Goal: Transaction & Acquisition: Download file/media

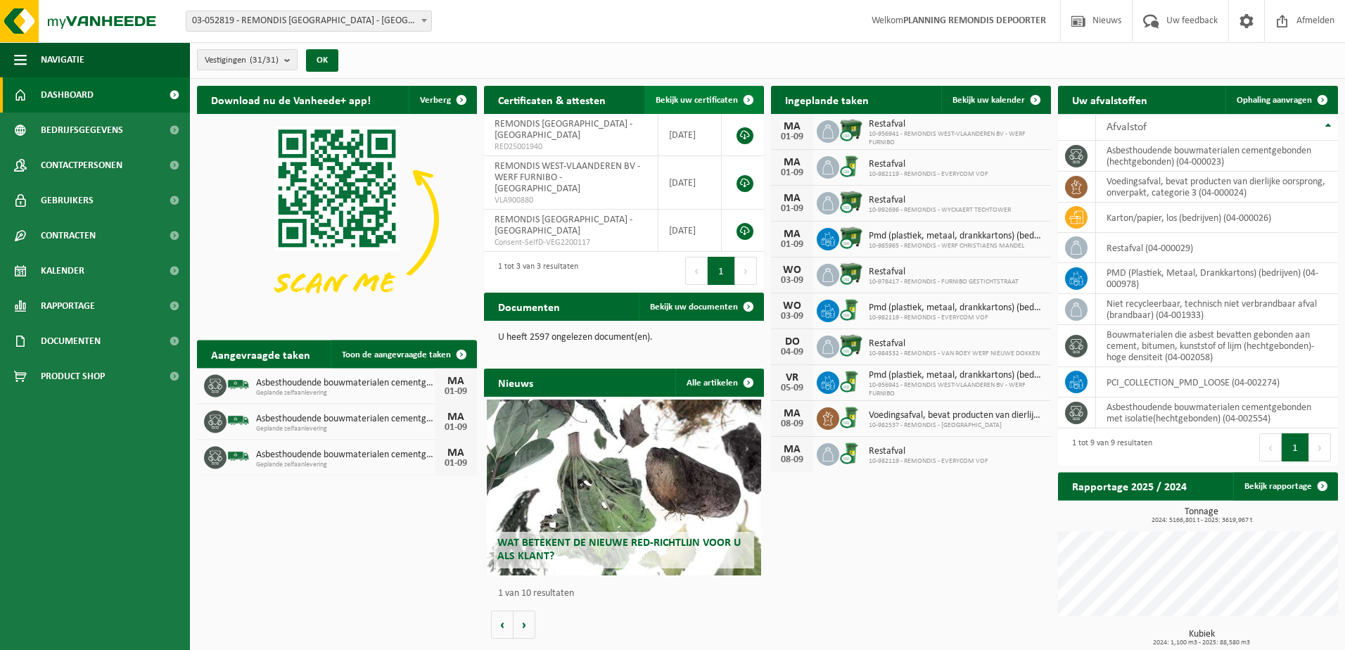
click at [720, 97] on span "Bekijk uw certificaten" at bounding box center [697, 100] width 82 height 9
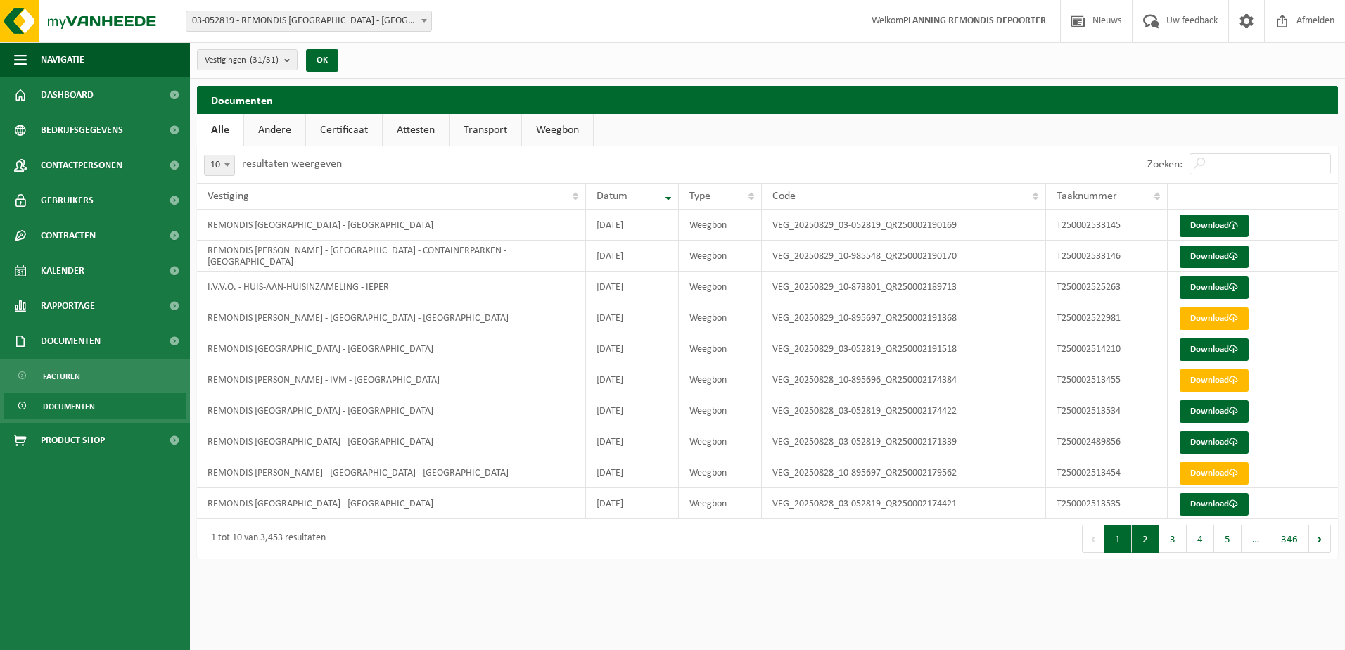
click at [1154, 544] on button "2" at bounding box center [1145, 539] width 27 height 28
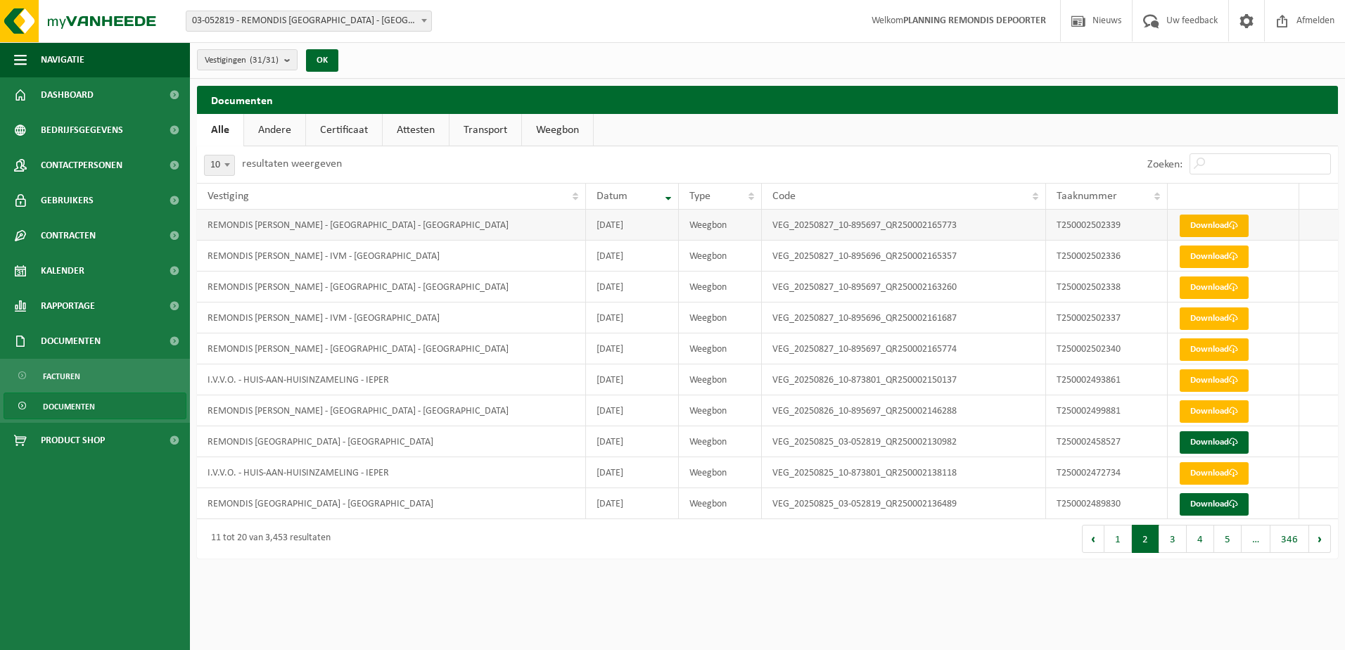
click at [1211, 220] on link "Download" at bounding box center [1214, 226] width 69 height 23
click at [1208, 225] on link "Download" at bounding box center [1214, 226] width 69 height 23
click at [1195, 283] on link "Download" at bounding box center [1214, 287] width 69 height 23
click at [1188, 345] on link "Download" at bounding box center [1214, 349] width 69 height 23
click at [1221, 292] on link "Download" at bounding box center [1214, 287] width 69 height 23
